Goal: Use online tool/utility: Utilize a website feature to perform a specific function

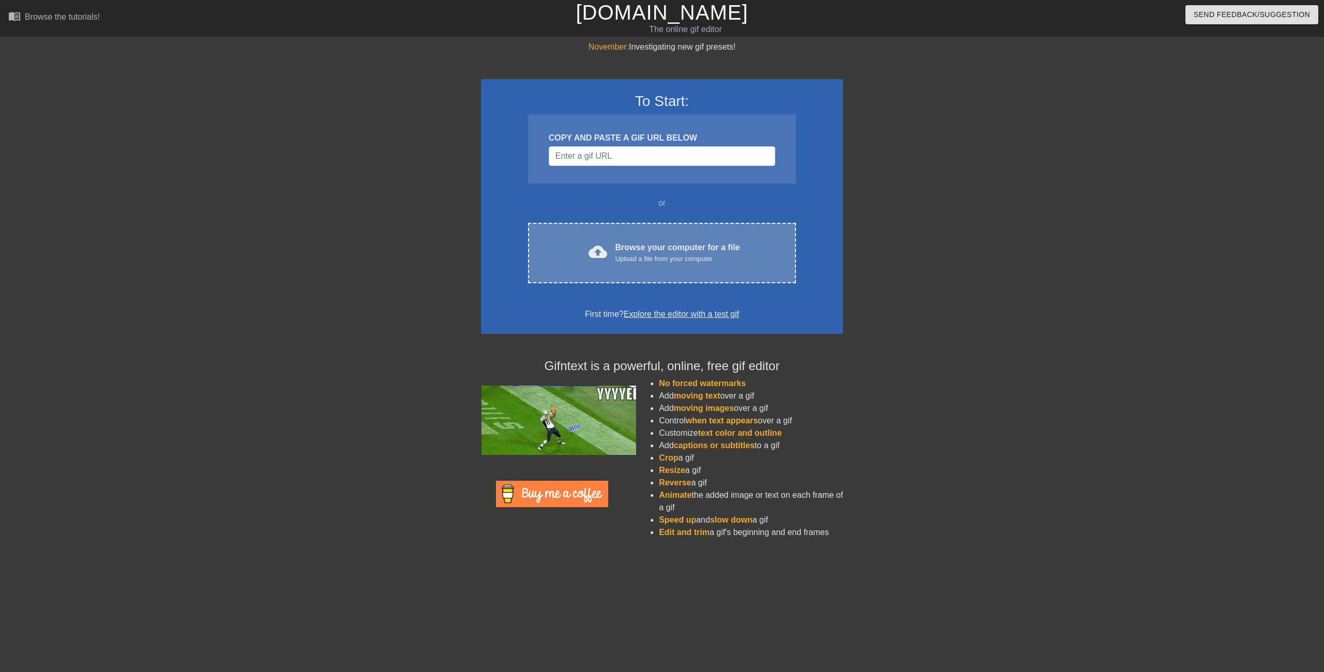
click at [679, 263] on div "Upload a file from your computer" at bounding box center [678, 259] width 125 height 10
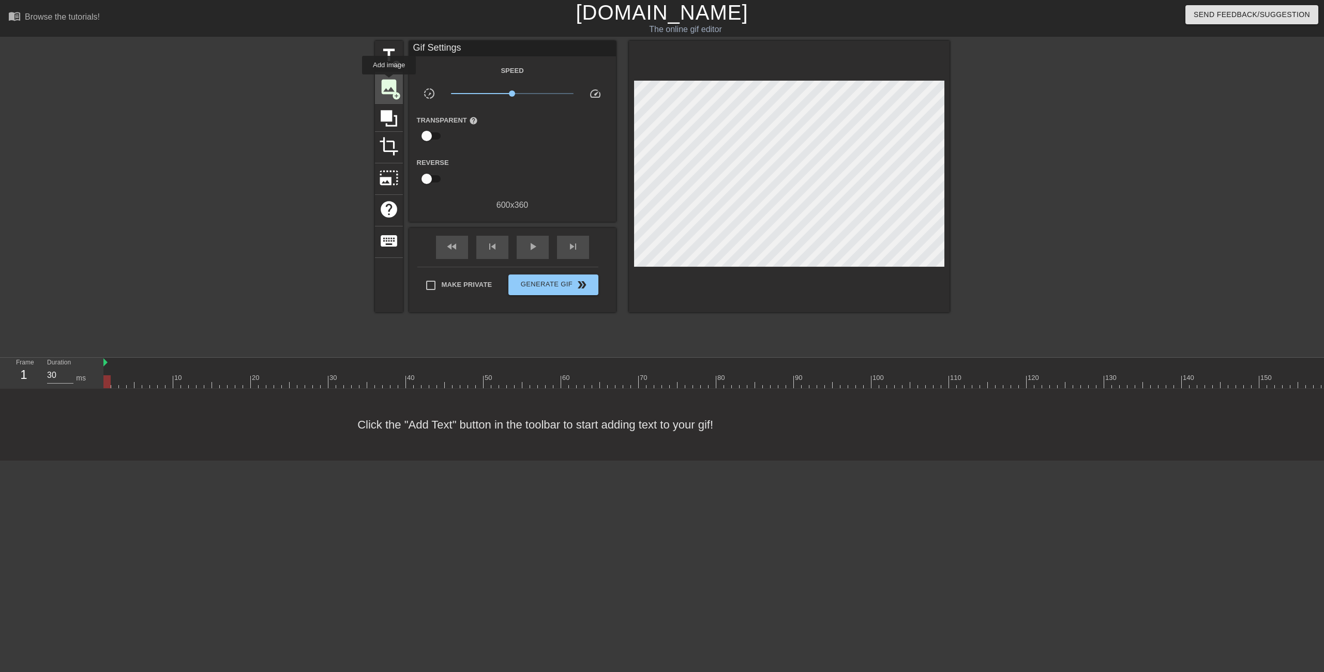
click at [389, 82] on span "image" at bounding box center [389, 87] width 20 height 20
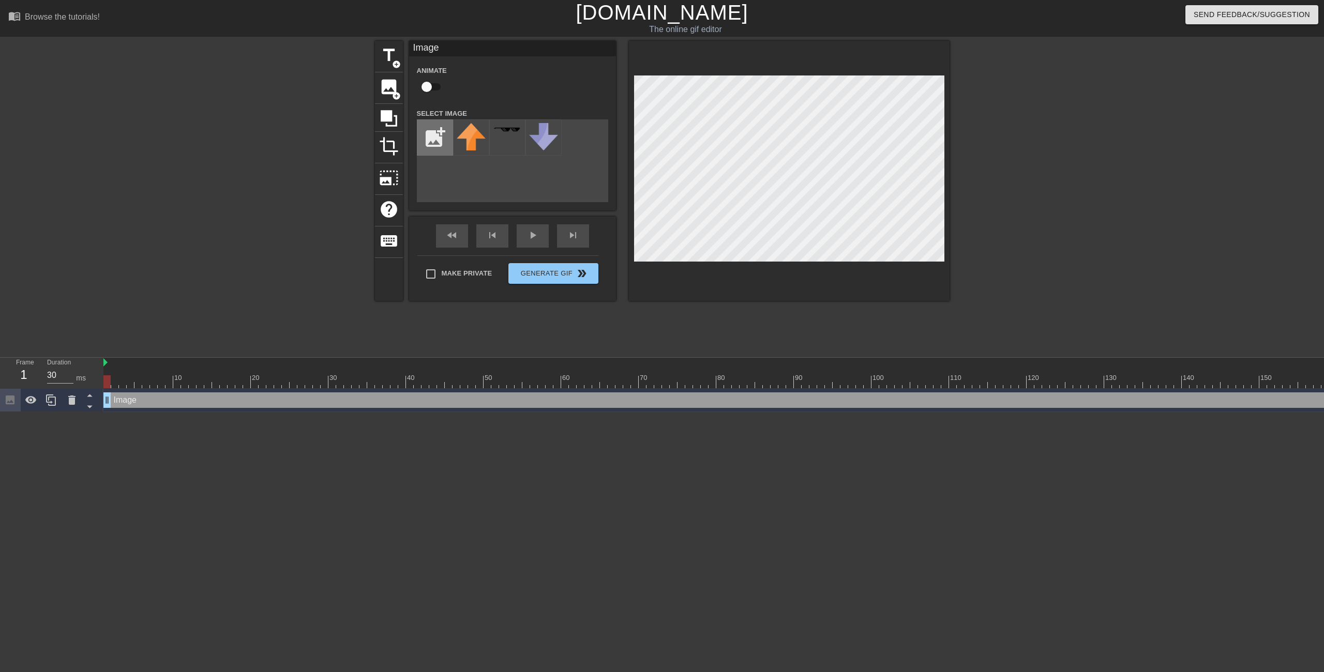
click at [436, 132] on input "file" at bounding box center [434, 137] width 35 height 35
type input "C:\fakepath\silly hilly.png"
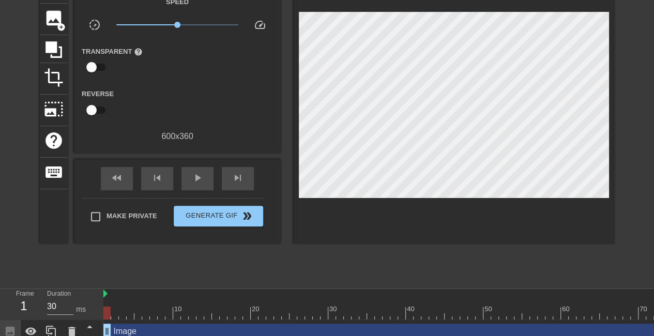
scroll to position [84, 0]
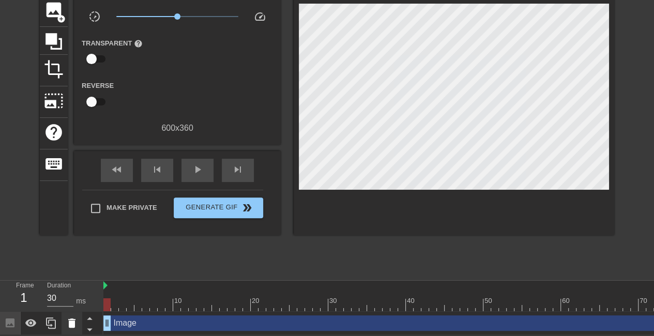
click at [76, 317] on icon at bounding box center [72, 323] width 12 height 12
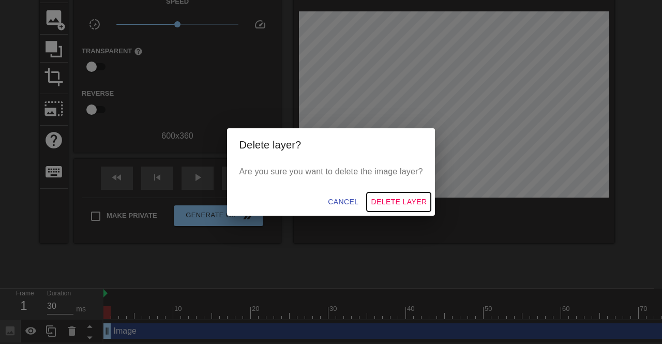
click at [395, 205] on span "Delete Layer" at bounding box center [399, 202] width 56 height 13
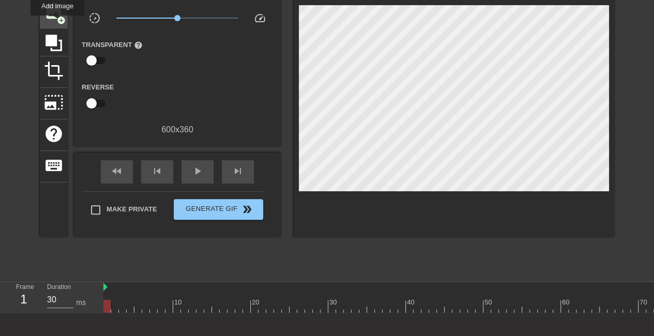
click at [57, 23] on div "image add_circle" at bounding box center [54, 13] width 28 height 32
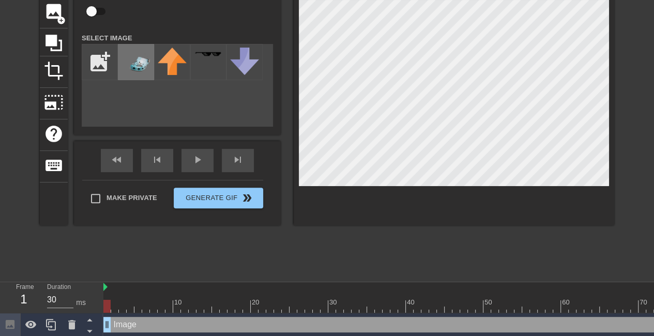
click at [128, 63] on img at bounding box center [136, 62] width 29 height 29
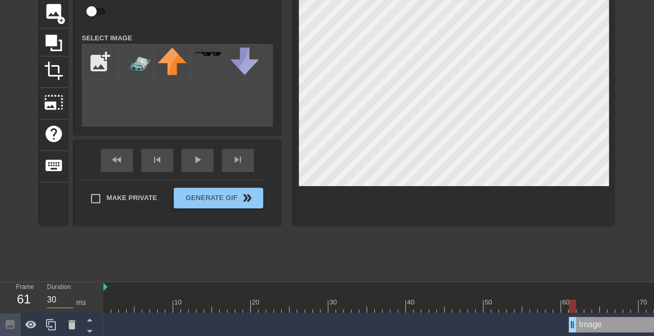
drag, startPoint x: 108, startPoint y: 323, endPoint x: 574, endPoint y: 310, distance: 466.7
click at [574, 310] on div "10 20 30 40 50 60 70 80 90 100 110 120 130 140 150 160 Image" at bounding box center [378, 309] width 551 height 54
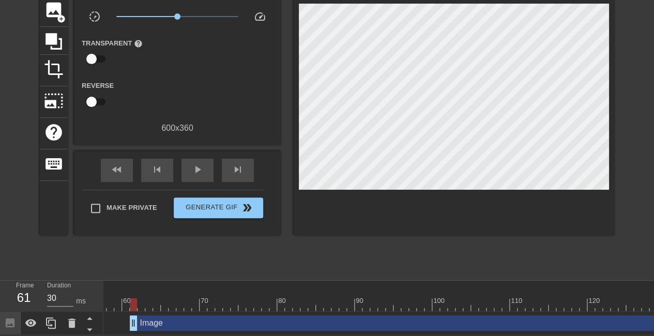
scroll to position [0, 399]
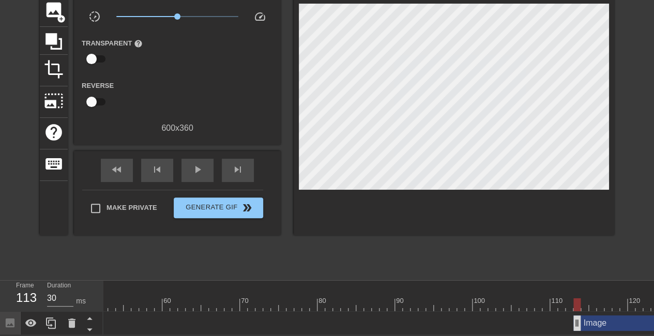
drag, startPoint x: 173, startPoint y: 311, endPoint x: 570, endPoint y: 310, distance: 396.7
drag, startPoint x: 569, startPoint y: 317, endPoint x: 509, endPoint y: 314, distance: 60.1
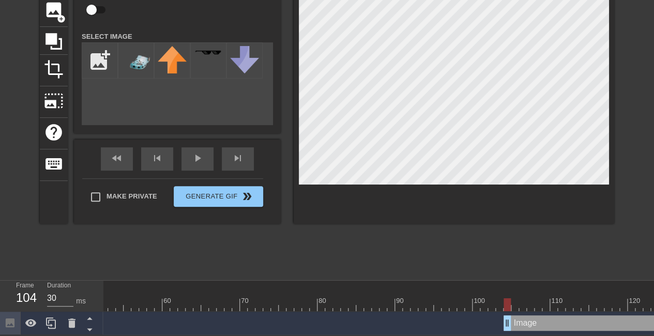
click at [471, 0] on html "menu_book Browse the tutorials! [DOMAIN_NAME] The online gif editor Send Feedba…" at bounding box center [327, 129] width 654 height 412
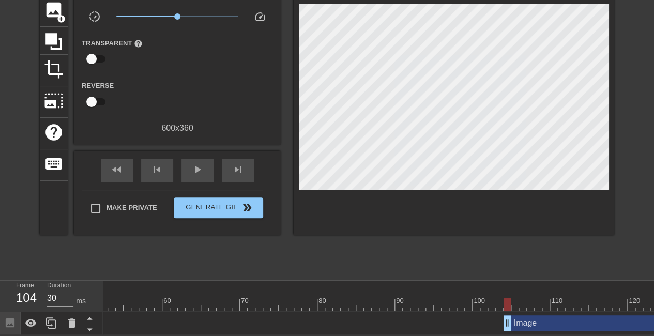
click at [462, 253] on div "title add_circle image add_circle crop photo_size_select_large help keyboard Gi…" at bounding box center [327, 119] width 575 height 310
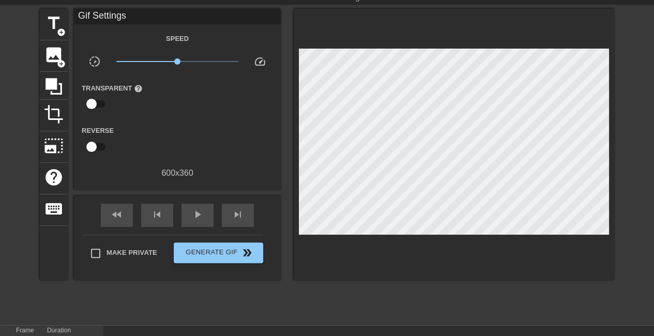
scroll to position [35, 0]
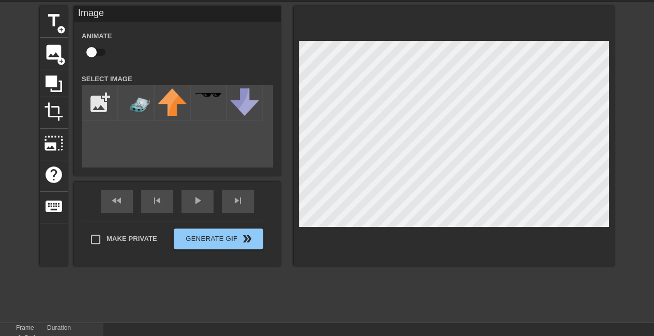
click at [355, 286] on div "title add_circle image add_circle crop photo_size_select_large help keyboard Im…" at bounding box center [327, 161] width 575 height 310
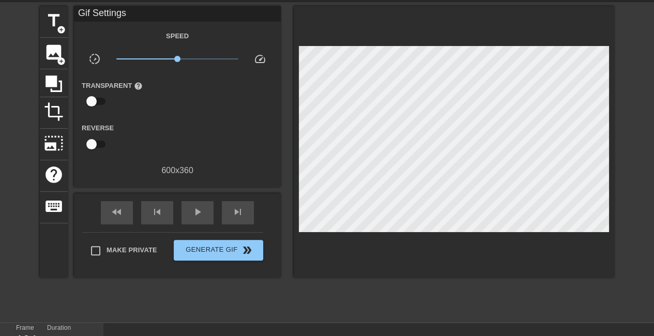
scroll to position [84, 0]
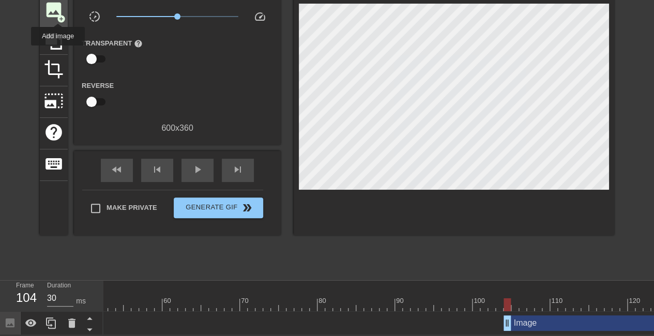
click at [58, 14] on span "add_circle" at bounding box center [61, 18] width 9 height 9
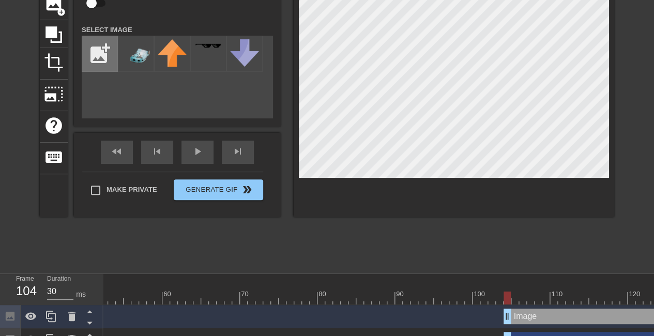
click at [91, 49] on input "file" at bounding box center [99, 53] width 35 height 35
type input "C:\fakepath\silly hill 2.png"
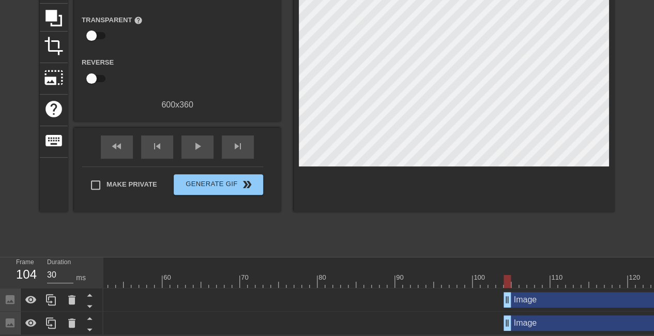
scroll to position [107, 0]
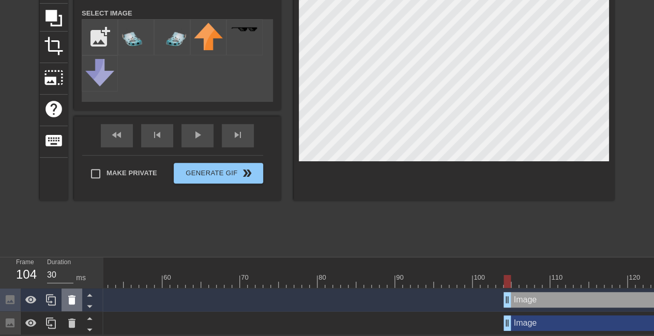
click at [73, 295] on icon at bounding box center [71, 299] width 7 height 9
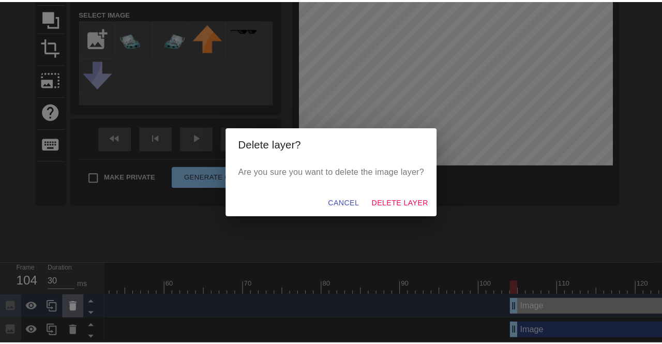
scroll to position [99, 0]
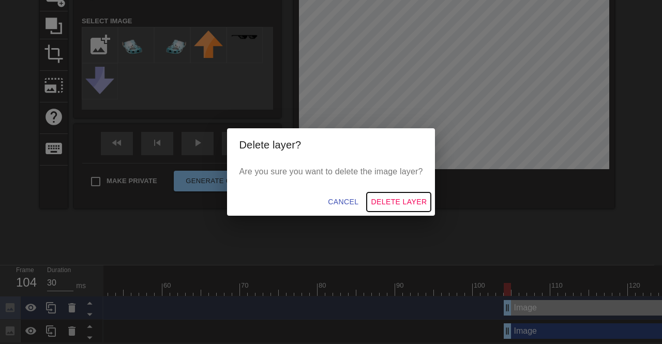
click at [372, 200] on span "Delete Layer" at bounding box center [399, 202] width 56 height 13
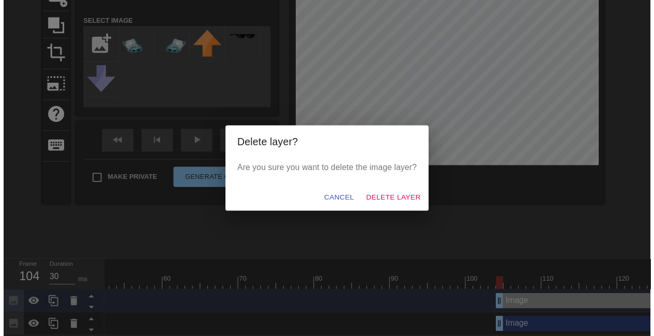
scroll to position [84, 0]
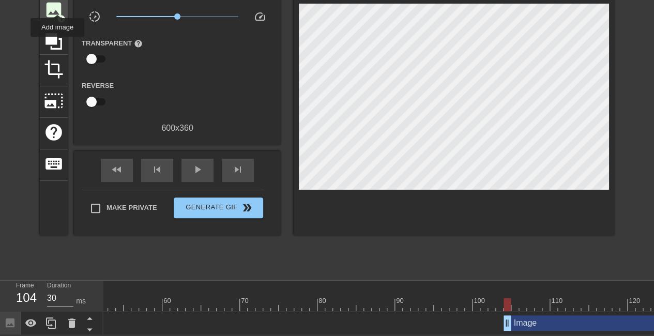
click at [57, 5] on span "image" at bounding box center [54, 10] width 20 height 20
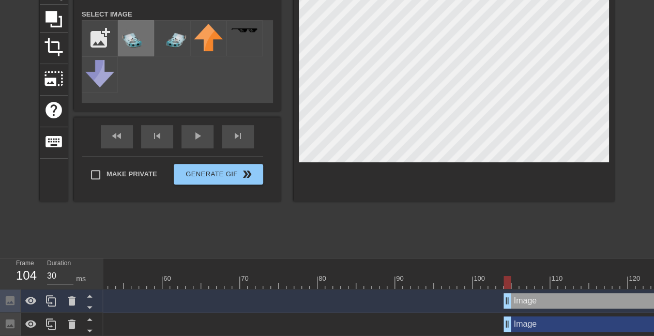
click at [137, 43] on img at bounding box center [136, 38] width 29 height 29
click at [624, 128] on div "title add_circle image add_circle crop photo_size_select_large help keyboard Im…" at bounding box center [327, 97] width 654 height 310
click at [623, 147] on div "title add_circle image add_circle crop photo_size_select_large help keyboard Im…" at bounding box center [327, 97] width 654 height 310
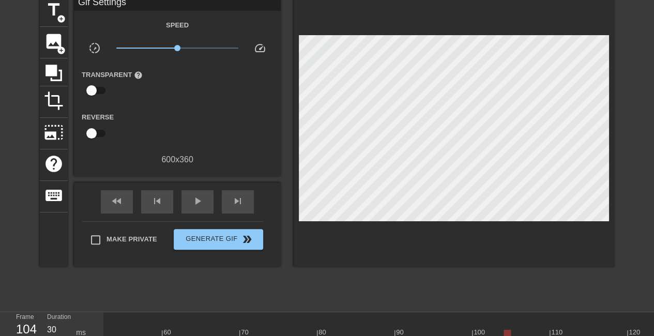
scroll to position [45, 0]
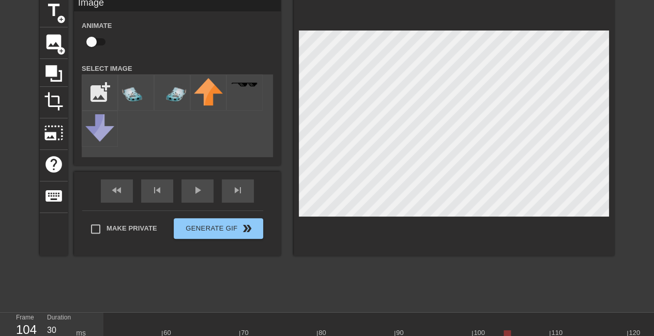
click at [616, 246] on div "title add_circle image add_circle crop photo_size_select_large help keyboard Im…" at bounding box center [327, 151] width 654 height 310
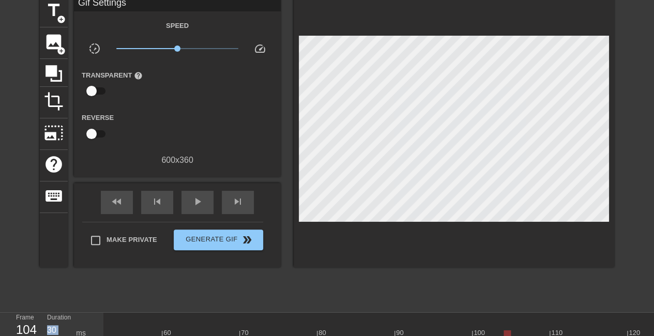
drag, startPoint x: 653, startPoint y: 180, endPoint x: 392, endPoint y: 2, distance: 316.3
click at [392, 2] on div "title add_circle image add_circle crop photo_size_select_large help keyboard Gi…" at bounding box center [327, 151] width 654 height 310
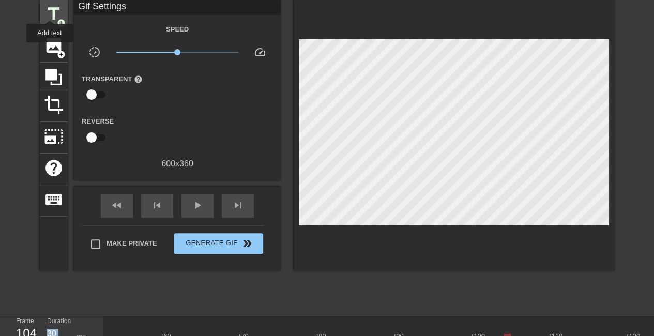
click at [50, 11] on span "title" at bounding box center [54, 14] width 20 height 20
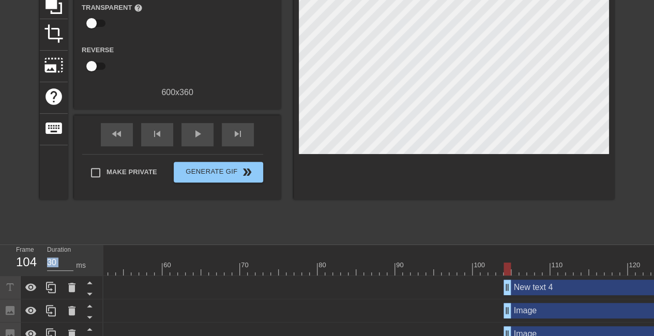
scroll to position [130, 0]
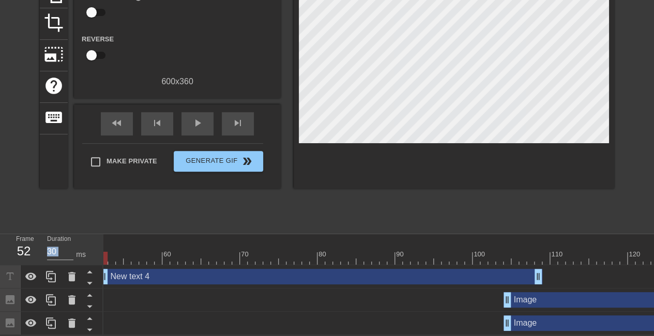
drag, startPoint x: 564, startPoint y: 269, endPoint x: 141, endPoint y: 298, distance: 424.6
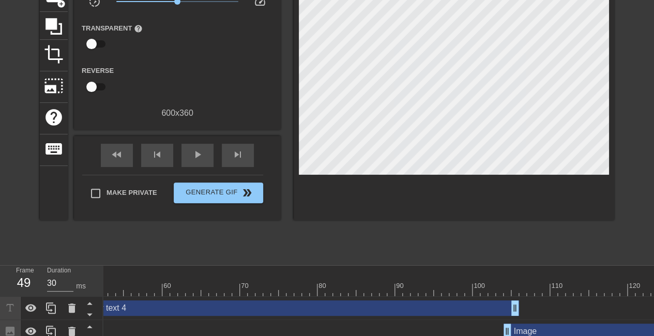
scroll to position [93, 0]
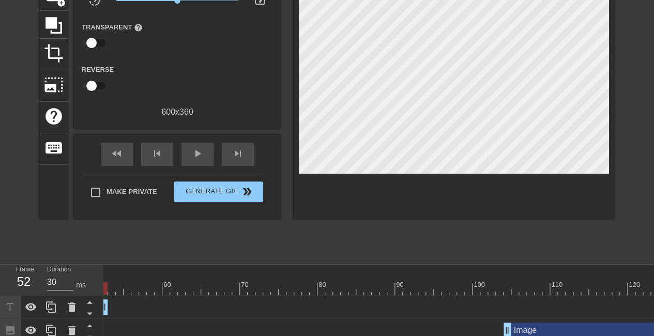
drag, startPoint x: 515, startPoint y: 307, endPoint x: 107, endPoint y: 317, distance: 408.2
click at [107, 317] on div "New text 4 drag_handle drag_handle" at bounding box center [325, 307] width 1241 height 23
drag, startPoint x: 106, startPoint y: 302, endPoint x: 179, endPoint y: 296, distance: 73.6
click at [179, 296] on div "New text 4 drag_handle drag_handle" at bounding box center [325, 307] width 1241 height 23
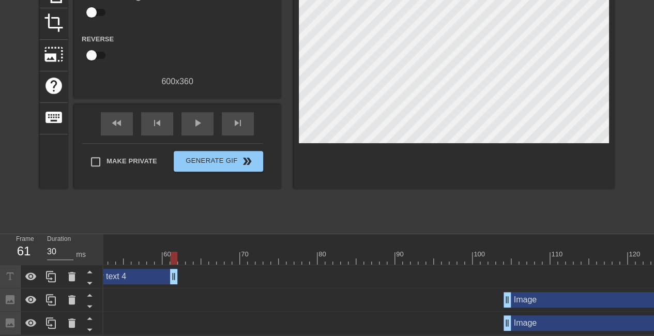
scroll to position [0, 0]
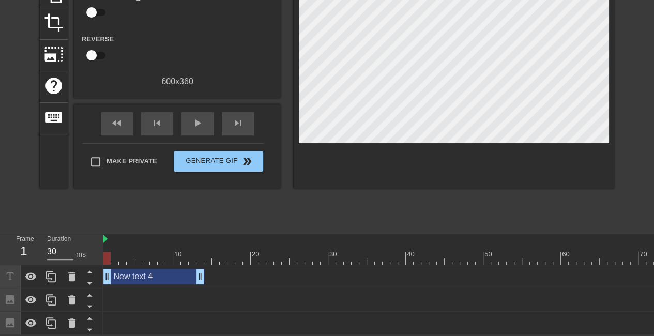
drag, startPoint x: 516, startPoint y: 268, endPoint x: 112, endPoint y: 285, distance: 404.8
click at [112, 285] on div "New text 4 drag_handle drag_handle Image drag_handle drag_handle Image drag_han…" at bounding box center [378, 300] width 551 height 70
click at [142, 270] on div "New text 4 drag_handle drag_handle" at bounding box center [153, 277] width 101 height 16
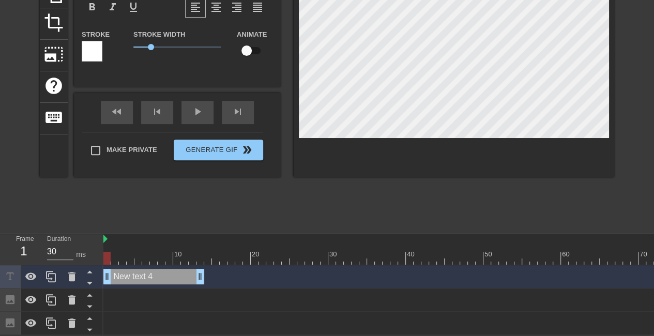
click at [142, 270] on div "New text 4 drag_handle drag_handle" at bounding box center [153, 277] width 101 height 16
type input "New text"
type textarea "New text"
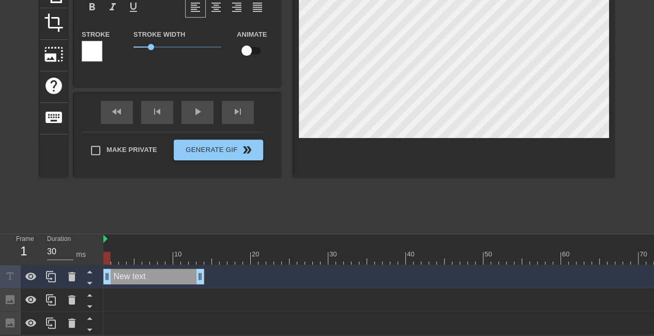
type input "New text"
type textarea "New text"
type input "New tex"
type textarea "New tex"
type input "New te"
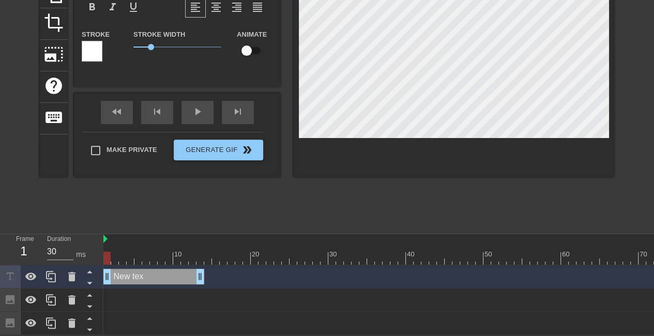
type textarea "New te"
type input "New t"
type textarea "New t"
type input "New"
type textarea "New"
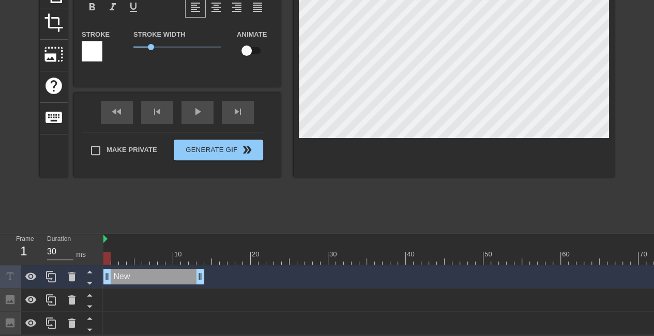
type input "New"
type textarea "New"
type input "Ne"
type textarea "Ne"
type input "N"
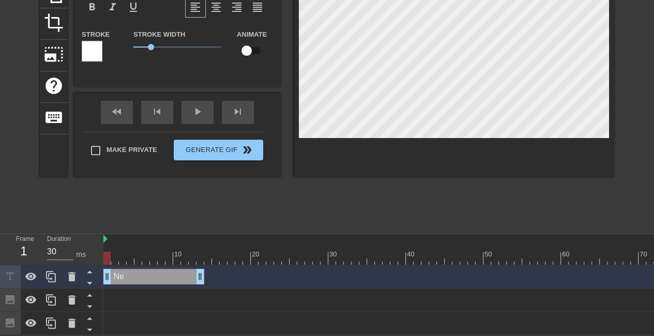
type textarea "N"
type input "W"
type textarea "W"
type input "WH"
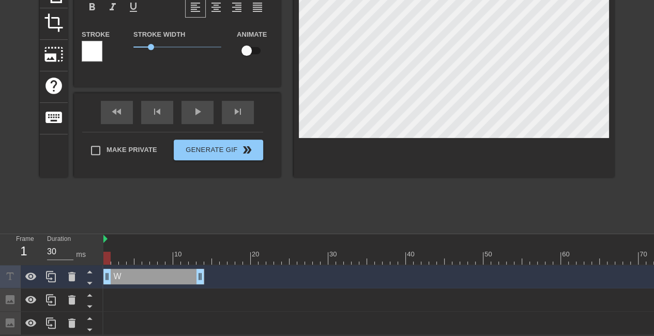
type textarea "WHA"
type input "WHAT"
type textarea "WHAT"
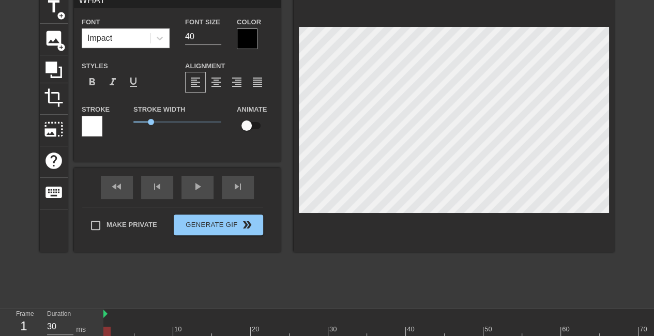
click at [250, 44] on div at bounding box center [247, 38] width 21 height 21
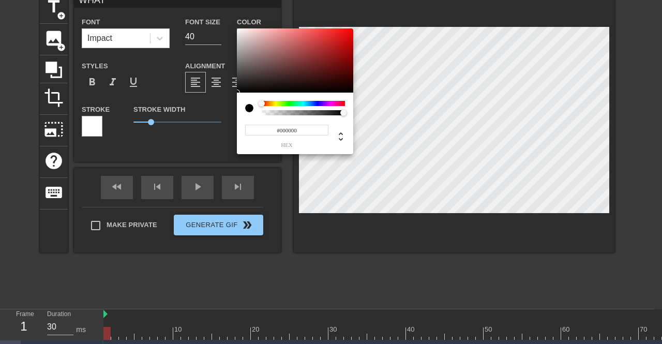
click at [260, 111] on div at bounding box center [253, 108] width 17 height 14
type input "#F0F0F0"
click at [237, 33] on div at bounding box center [295, 60] width 116 height 64
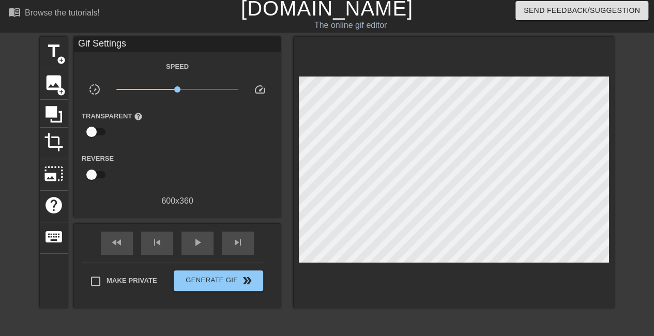
scroll to position [0, 0]
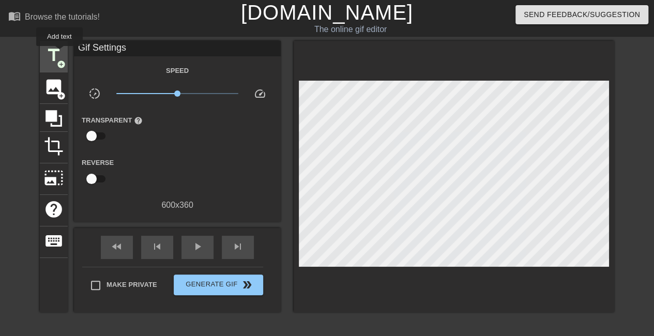
click at [59, 53] on span "title" at bounding box center [54, 56] width 20 height 20
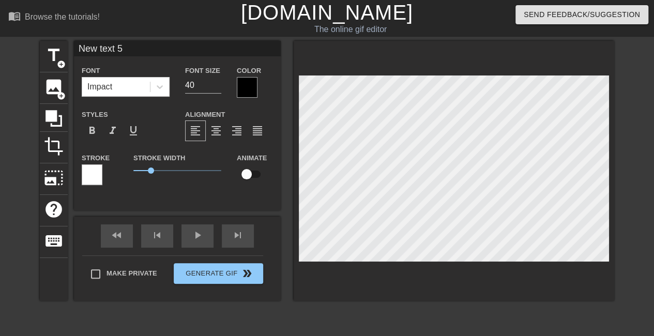
click at [96, 178] on div at bounding box center [92, 174] width 21 height 21
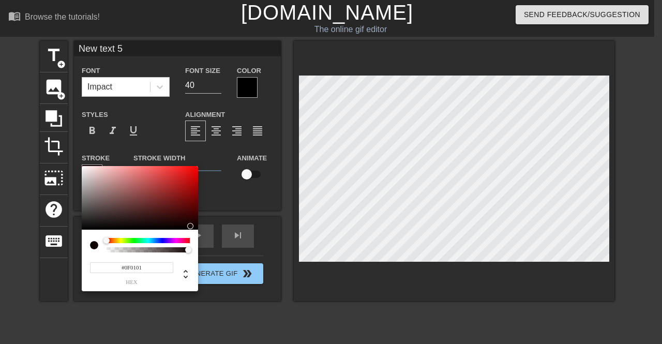
click at [191, 226] on div at bounding box center [140, 198] width 116 height 64
type input "#130000"
click at [197, 225] on div at bounding box center [140, 198] width 116 height 64
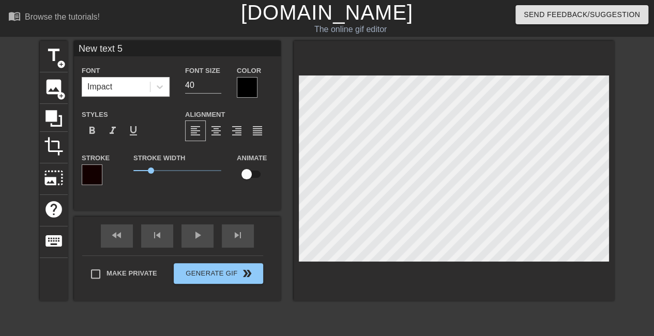
type input "WHAT"
click at [94, 185] on div at bounding box center [92, 174] width 21 height 21
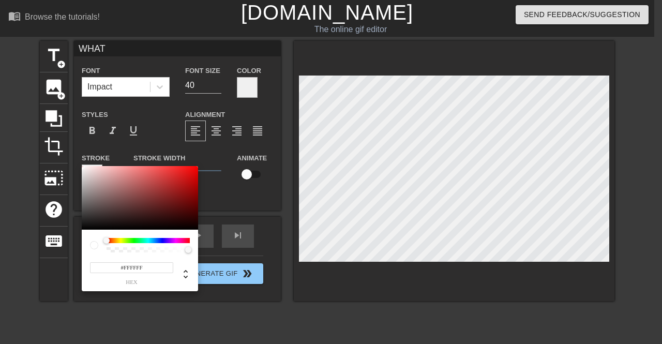
type input "#0D0000"
click at [196, 227] on div at bounding box center [140, 198] width 116 height 64
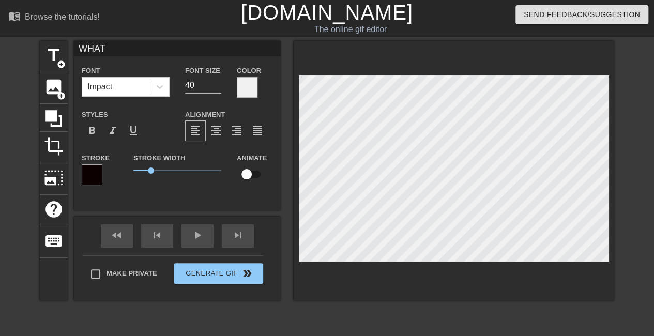
scroll to position [2, 1]
drag, startPoint x: 154, startPoint y: 169, endPoint x: 169, endPoint y: 172, distance: 15.7
click at [169, 172] on span "2.05" at bounding box center [177, 170] width 88 height 12
click at [178, 208] on div "WHAT Font Impact Font Size 40 Color Styles format_bold format_italic format_und…" at bounding box center [177, 126] width 207 height 170
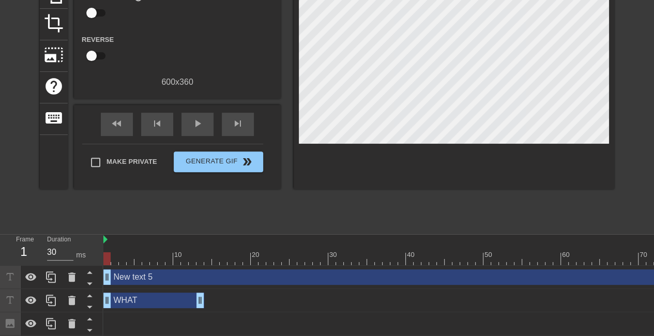
scroll to position [154, 0]
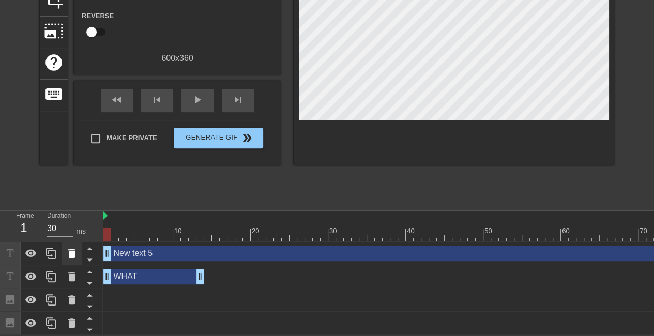
click at [73, 249] on icon at bounding box center [71, 253] width 7 height 9
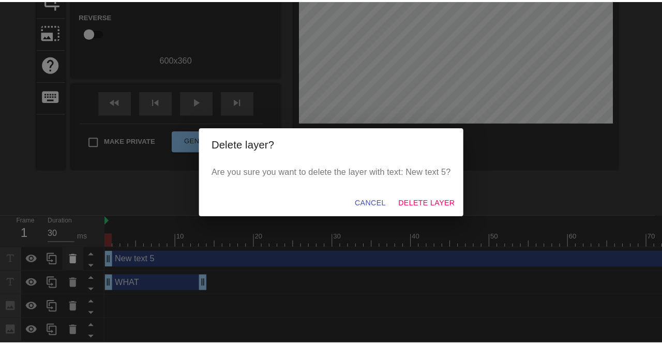
scroll to position [146, 0]
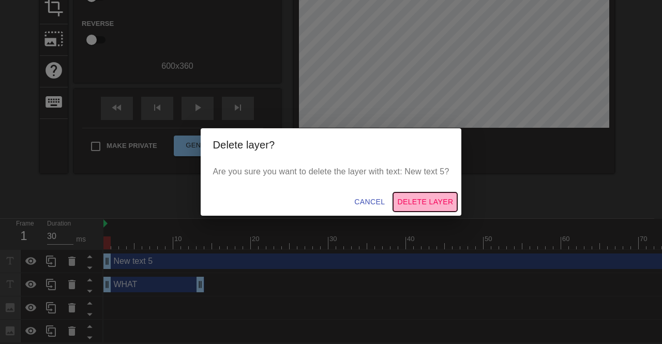
click at [397, 203] on span "Delete Layer" at bounding box center [425, 202] width 56 height 13
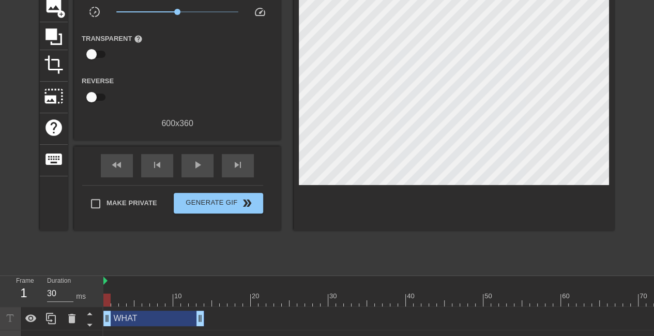
scroll to position [80, 0]
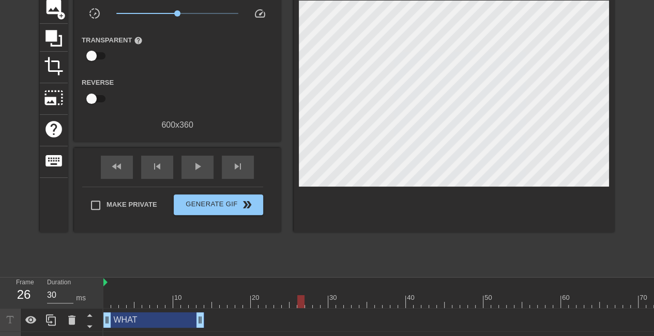
drag, startPoint x: 110, startPoint y: 294, endPoint x: 303, endPoint y: 297, distance: 193.5
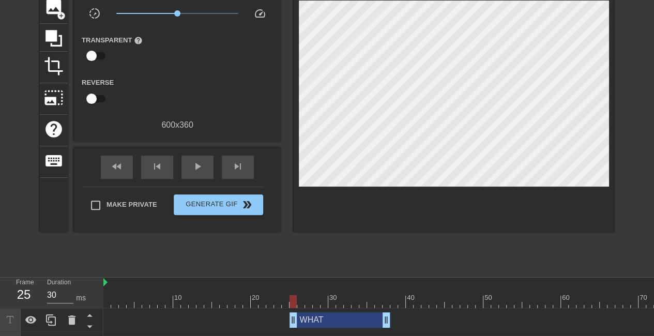
drag, startPoint x: 167, startPoint y: 324, endPoint x: 353, endPoint y: 322, distance: 186.7
click at [353, 322] on div "WHAT drag_handle drag_handle" at bounding box center [340, 320] width 101 height 16
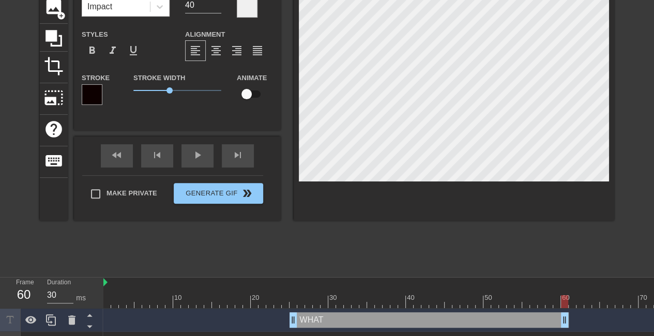
drag, startPoint x: 389, startPoint y: 321, endPoint x: 567, endPoint y: 316, distance: 178.0
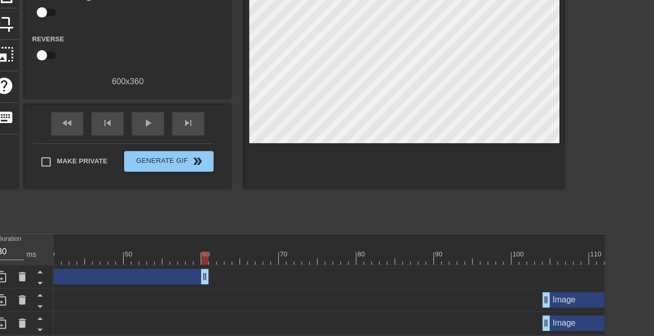
scroll to position [0, 293]
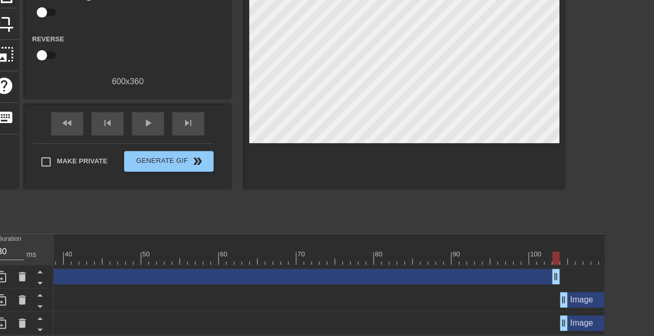
drag, startPoint x: 221, startPoint y: 273, endPoint x: 551, endPoint y: 275, distance: 330.0
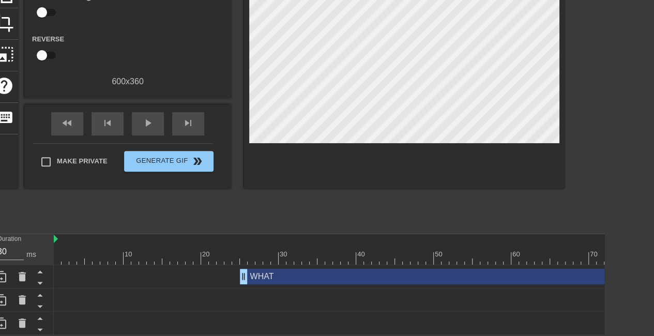
scroll to position [130, 0]
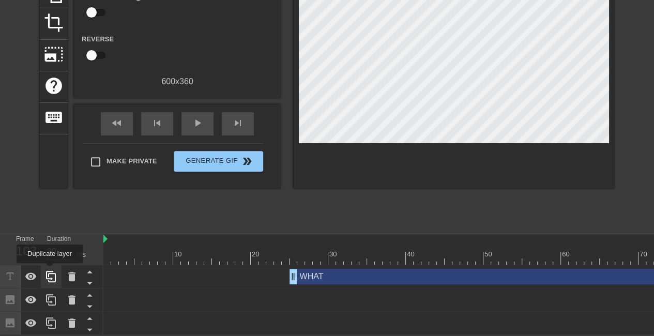
click at [50, 271] on icon at bounding box center [51, 277] width 12 height 12
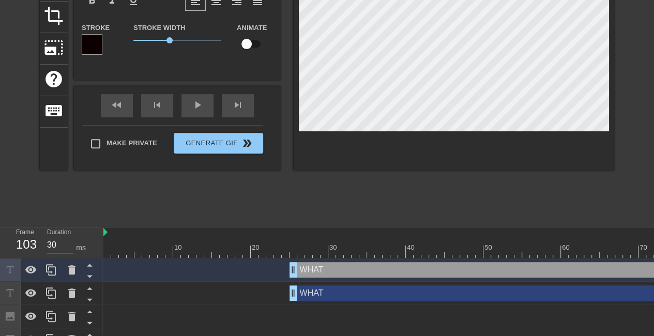
click at [313, 267] on div "WHAT drag_handle drag_handle" at bounding box center [596, 270] width 613 height 16
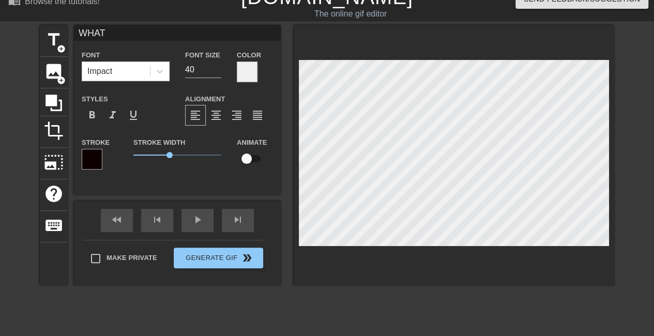
scroll to position [1, 1]
type input "A"
type textarea "A"
type input "AR"
type textarea "AR"
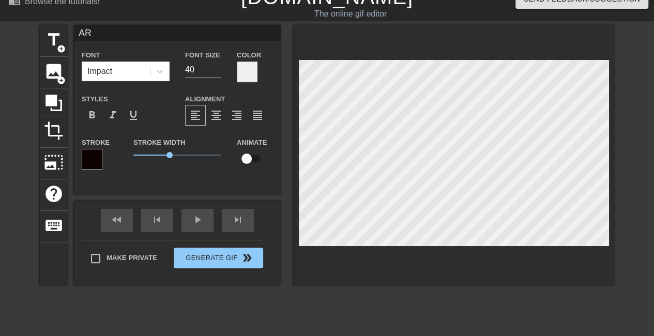
type input "ARE"
type textarea "ARE"
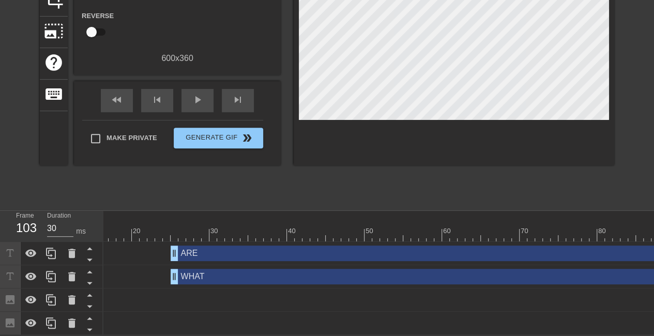
scroll to position [0, 123]
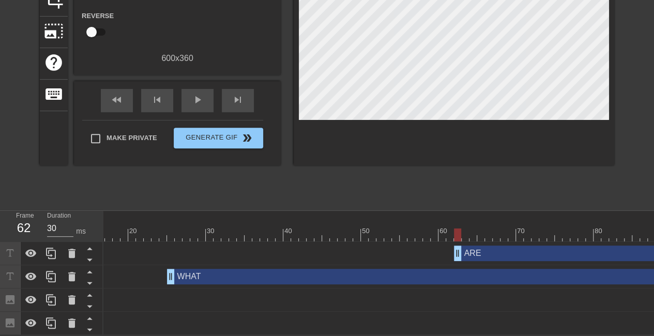
drag, startPoint x: 172, startPoint y: 243, endPoint x: 458, endPoint y: 237, distance: 286.1
click at [458, 242] on div "ARE drag_handle drag_handle" at bounding box center [601, 253] width 1241 height 23
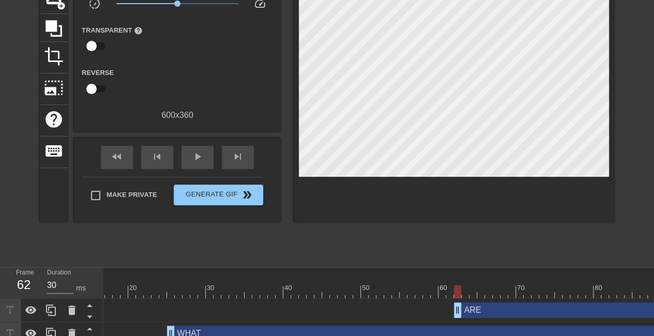
scroll to position [96, 0]
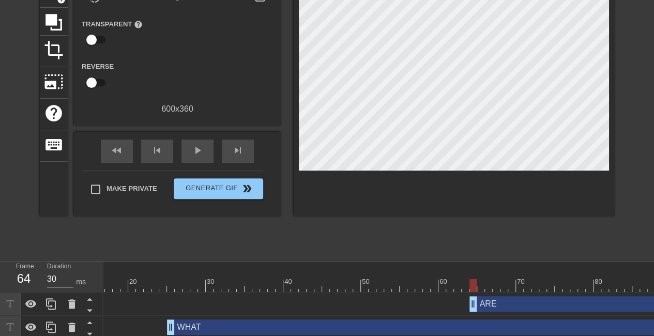
drag, startPoint x: 457, startPoint y: 307, endPoint x: 474, endPoint y: 322, distance: 22.7
click at [474, 322] on div "ARE drag_handle drag_handle WHAT drag_handle drag_handle Image drag_handle drag…" at bounding box center [256, 339] width 551 height 93
click at [51, 301] on icon at bounding box center [51, 304] width 12 height 12
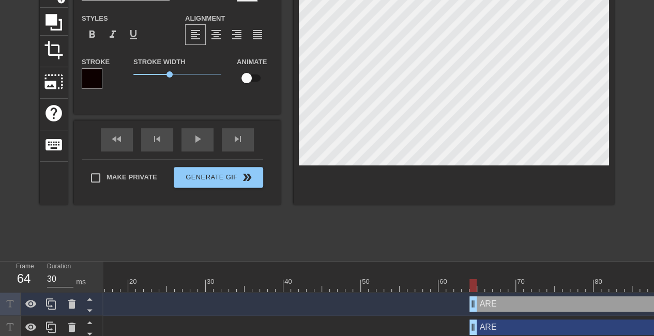
scroll to position [1, 1]
type input "AR"
type textarea "AR"
type input "A"
type textarea "A"
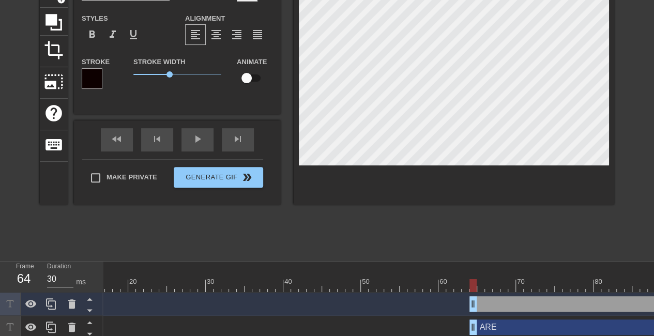
type input "t"
type textarea "t"
type input "tH"
type textarea "tH"
type input "t"
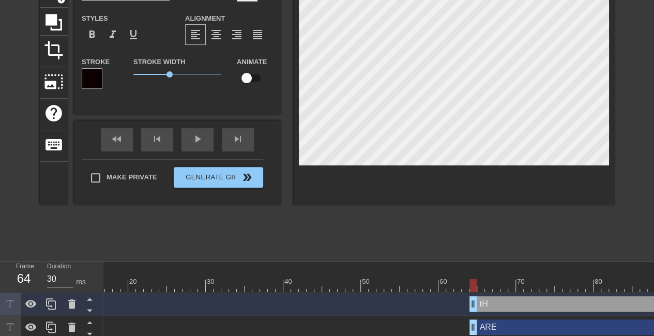
type textarea "t"
type input "T"
type textarea "T"
type input "TH"
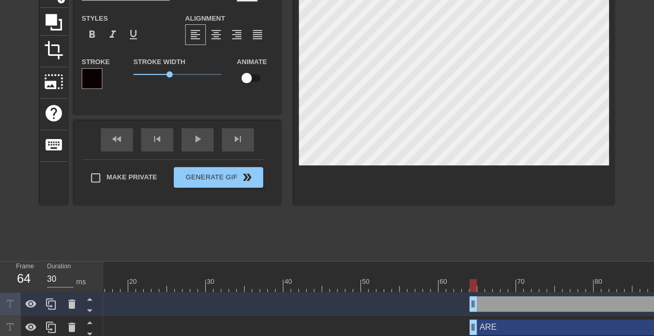
type textarea "TH"
type input "THO"
type textarea "THO"
type input "THOO"
type textarea "THOO"
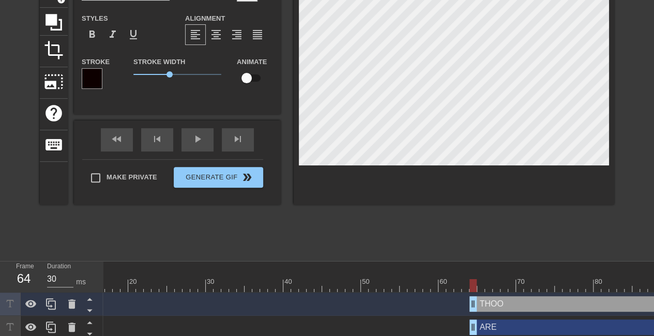
type input "THOOS"
type textarea "THOOS"
type input "THOOSE"
type textarea "THOOSE"
type input "THOOS"
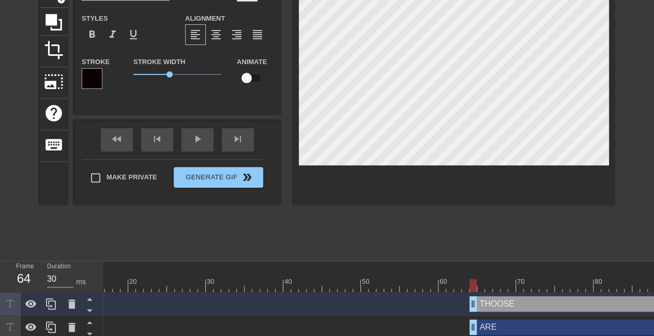
type textarea "THOOS"
type input "THOO"
type textarea "THOO"
type input "THO"
type textarea "THO"
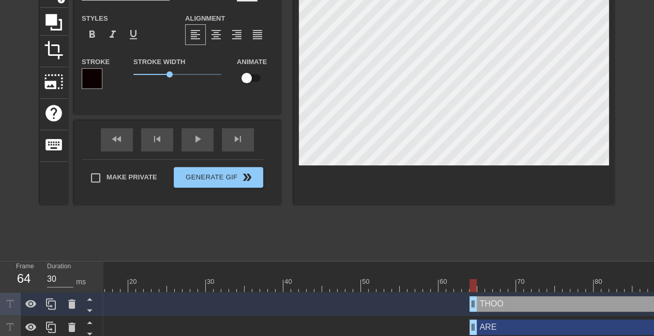
scroll to position [1, 2]
type input "[PERSON_NAME]"
type textarea "[PERSON_NAME]"
type input "THOSE"
type textarea "THOSE"
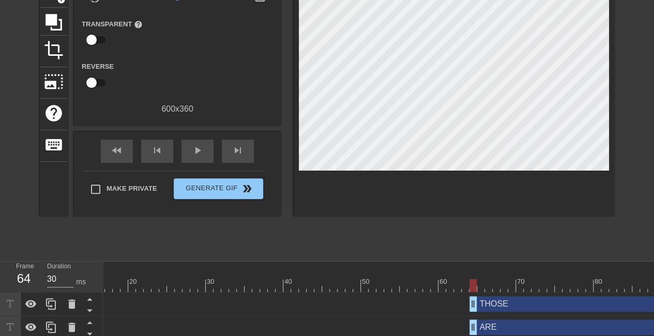
click at [391, 203] on div at bounding box center [454, 81] width 321 height 272
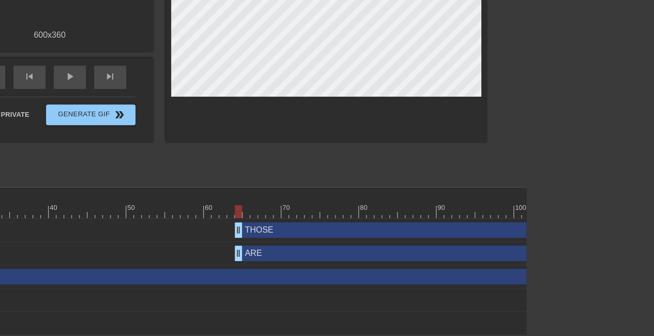
scroll to position [0, 229]
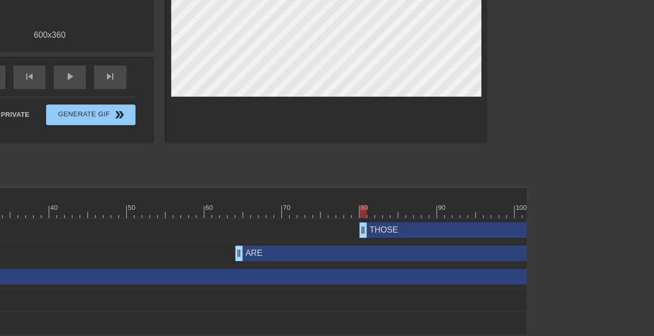
drag, startPoint x: 241, startPoint y: 229, endPoint x: 362, endPoint y: 233, distance: 121.1
click at [362, 233] on div "THOSE drag_handle drag_handle" at bounding box center [367, 230] width 1241 height 23
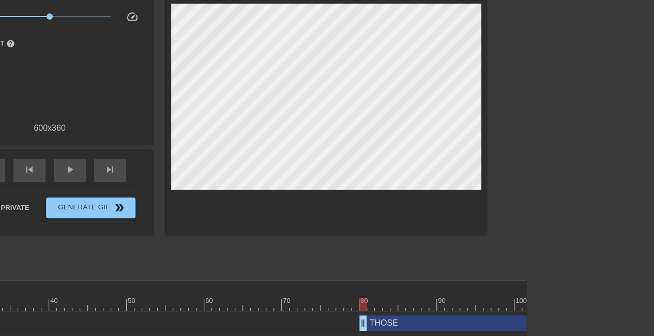
scroll to position [78, 128]
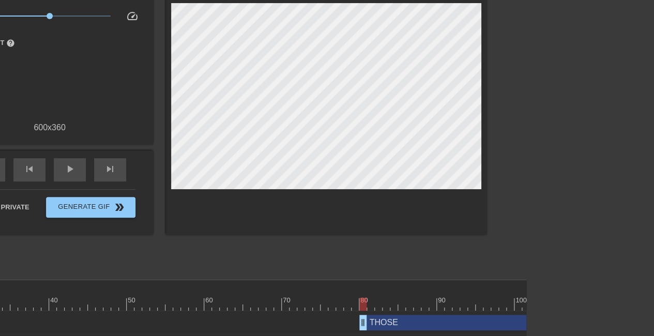
click at [332, 259] on div "title add_circle image add_circle crop photo_size_select_large help keyboard Gi…" at bounding box center [199, 118] width 575 height 310
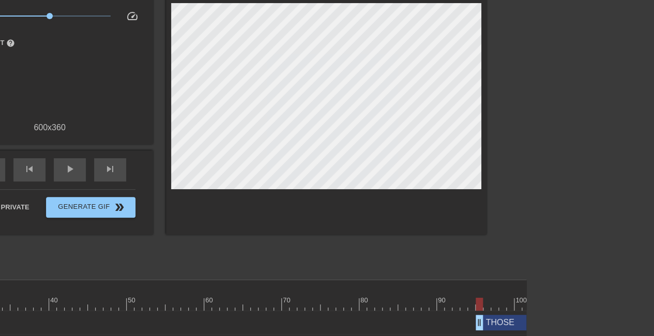
drag, startPoint x: 361, startPoint y: 320, endPoint x: 474, endPoint y: 326, distance: 113.0
click at [474, 326] on div "THOSE drag_handle drag_handle" at bounding box center [367, 323] width 1241 height 16
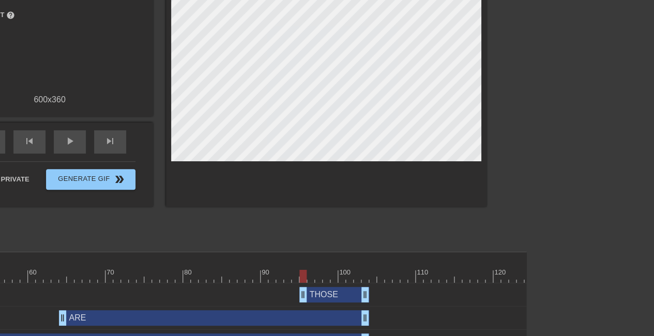
scroll to position [85, 128]
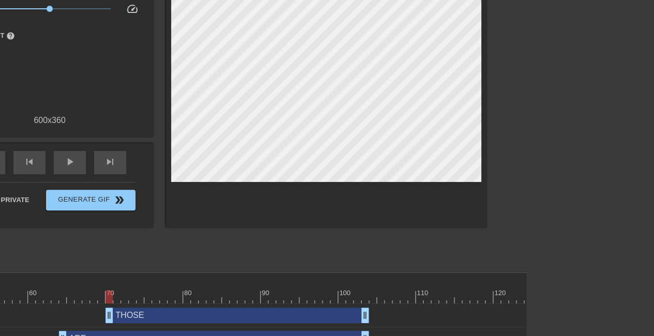
drag, startPoint x: 301, startPoint y: 311, endPoint x: 109, endPoint y: 274, distance: 195.4
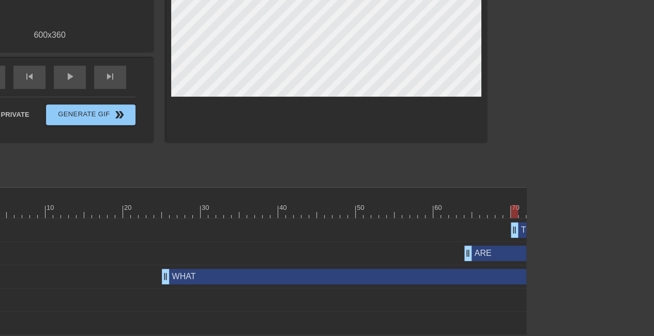
scroll to position [177, 0]
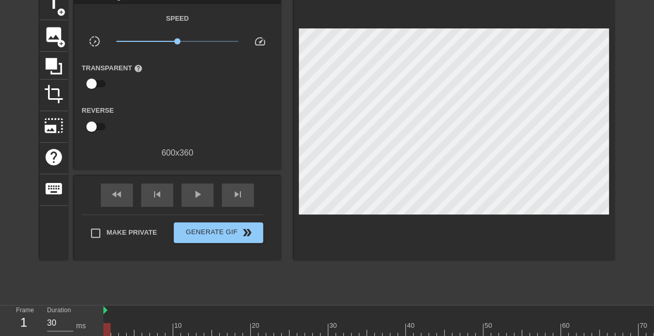
scroll to position [52, 0]
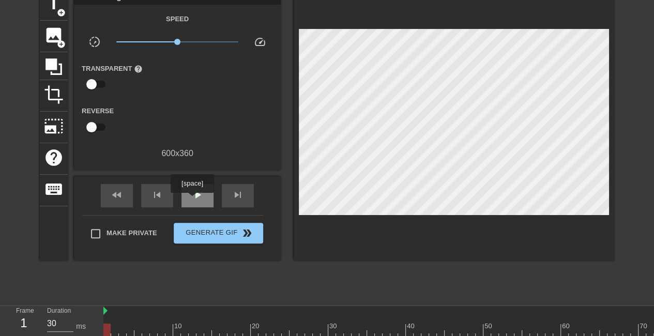
click at [192, 200] on span "play_arrow" at bounding box center [197, 195] width 12 height 12
click at [192, 200] on span "pause" at bounding box center [197, 195] width 12 height 12
click at [150, 199] on div "skip_previous" at bounding box center [157, 195] width 32 height 23
click at [156, 196] on span "skip_previous" at bounding box center [157, 195] width 12 height 12
click at [192, 197] on span "play_arrow" at bounding box center [197, 195] width 12 height 12
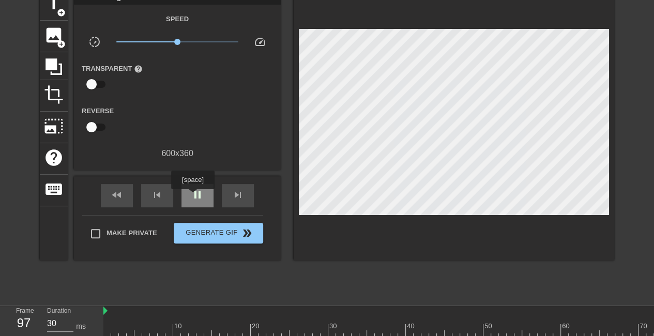
click at [192, 197] on span "pause" at bounding box center [197, 195] width 12 height 12
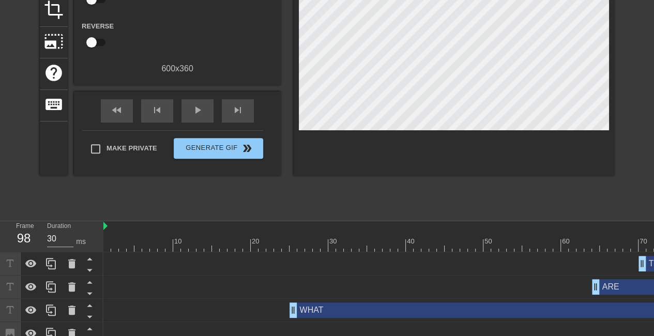
scroll to position [143, 0]
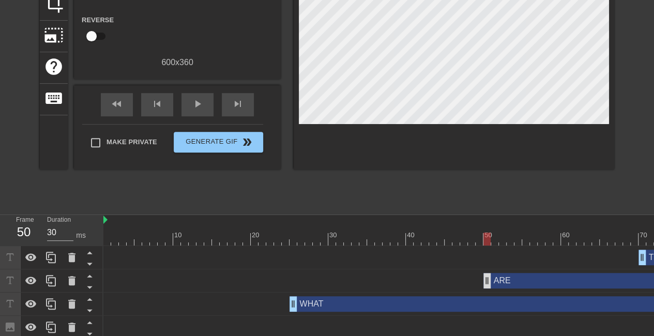
drag, startPoint x: 598, startPoint y: 286, endPoint x: 488, endPoint y: 284, distance: 109.7
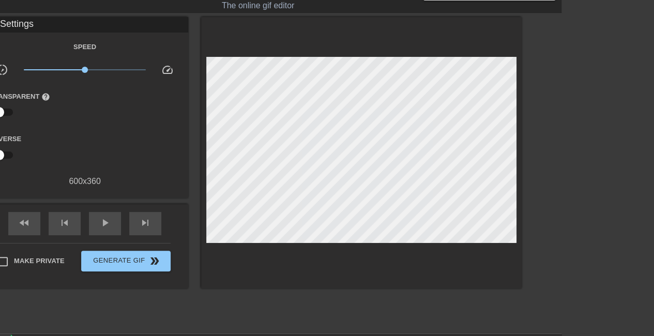
scroll to position [5, 93]
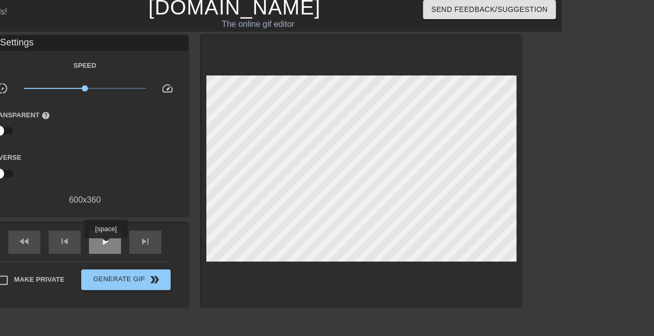
click at [106, 246] on span "play_arrow" at bounding box center [105, 241] width 12 height 12
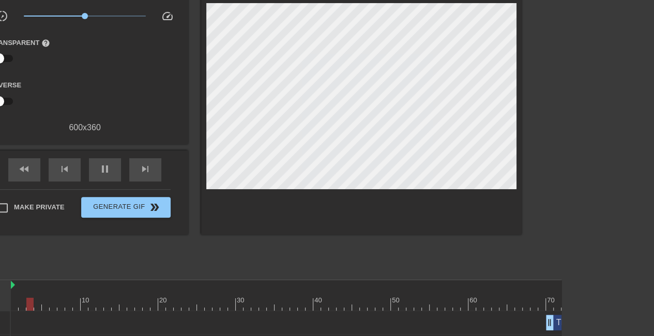
scroll to position [177, 93]
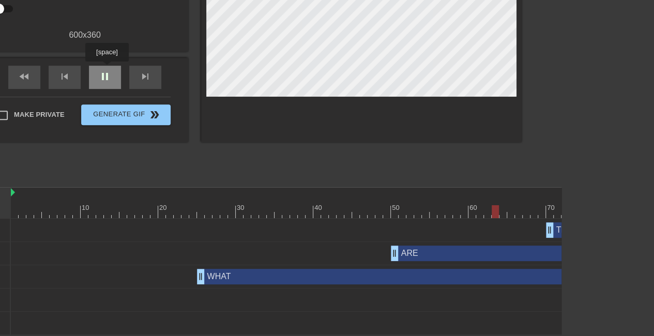
click at [107, 70] on span "pause" at bounding box center [105, 76] width 12 height 12
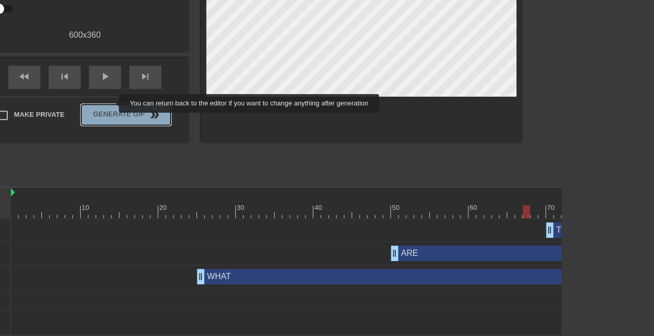
click at [112, 109] on span "Generate Gif double_arrow" at bounding box center [125, 115] width 81 height 12
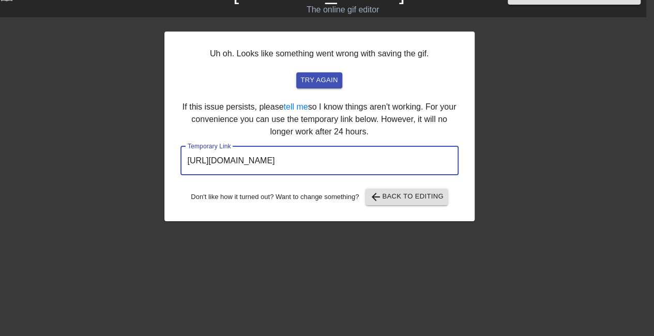
drag, startPoint x: 413, startPoint y: 157, endPoint x: 144, endPoint y: 163, distance: 269.0
click at [144, 163] on div "Uh oh. Looks like something went wrong with saving the gif. try again If this i…" at bounding box center [319, 176] width 654 height 310
